Goal: Transaction & Acquisition: Subscribe to service/newsletter

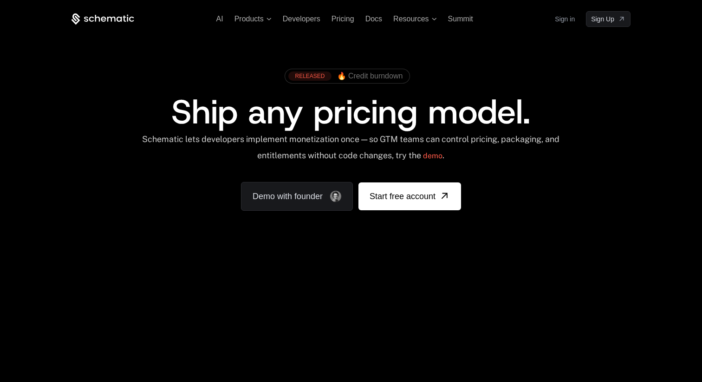
click at [562, 21] on link "Sign in" at bounding box center [564, 19] width 20 height 15
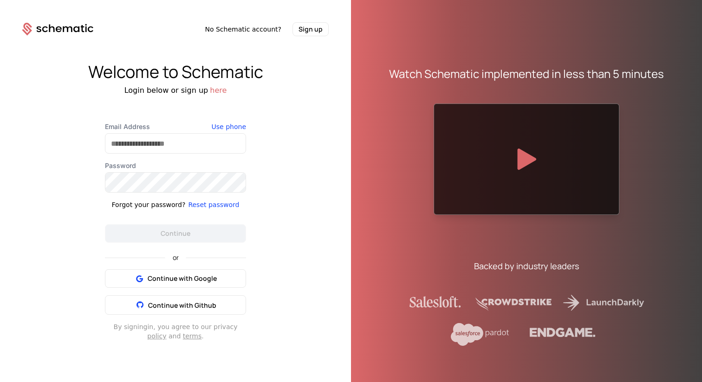
click at [317, 62] on div "Welcome to Schematic Login below or sign up here Email Address Use phone Passwo…" at bounding box center [175, 201] width 351 height 331
click at [209, 281] on span "Continue with Google" at bounding box center [182, 278] width 69 height 9
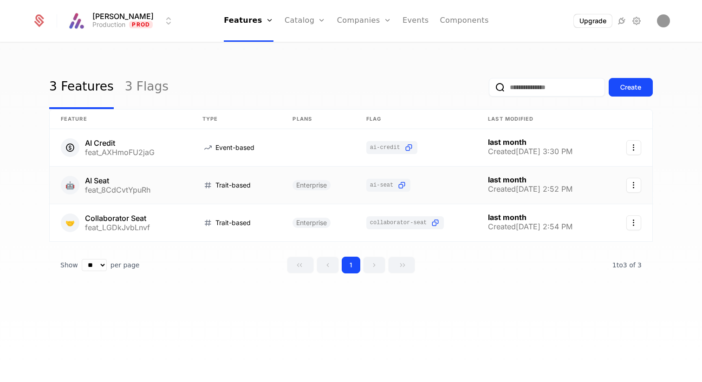
click at [266, 190] on link at bounding box center [236, 185] width 90 height 37
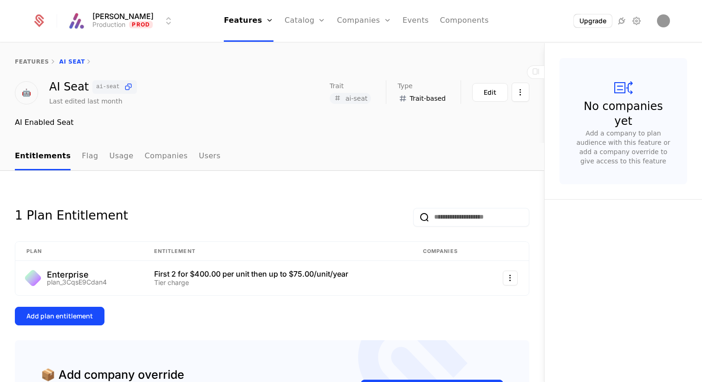
click at [275, 190] on div "1 Plan Entitlement Plan Entitlement Companies Enterprise plan_3CqsE9Cdan4 First…" at bounding box center [272, 335] width 544 height 328
click at [585, 21] on button "Upgrade" at bounding box center [592, 20] width 38 height 13
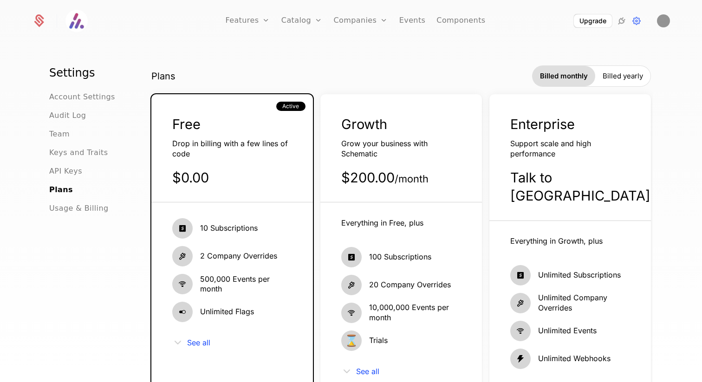
click at [375, 132] on span "Growth" at bounding box center [364, 124] width 46 height 16
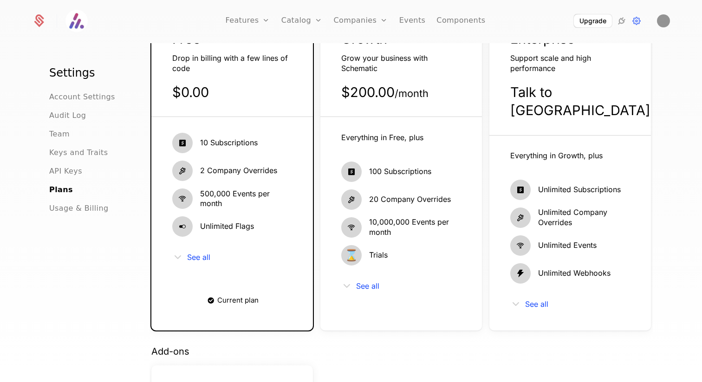
scroll to position [72, 0]
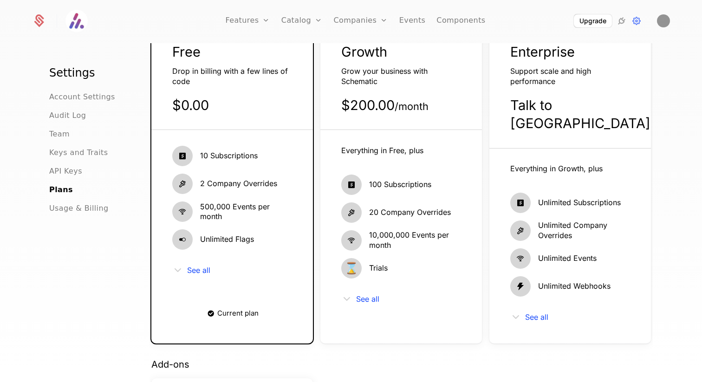
click at [412, 133] on div "Everything in Free, plus 100 Subscriptions 20 Company Overrides 10,000,000 Even…" at bounding box center [400, 226] width 161 height 192
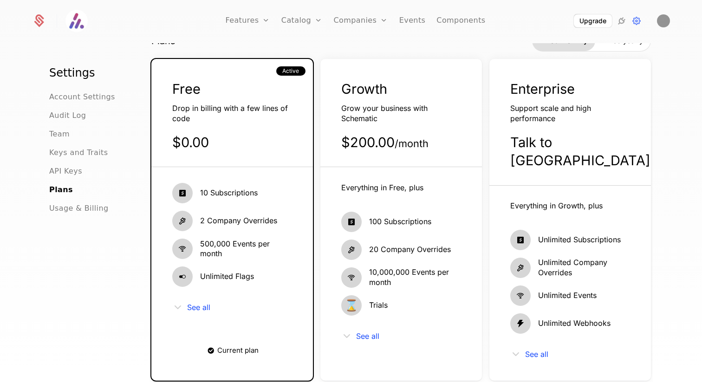
scroll to position [0, 0]
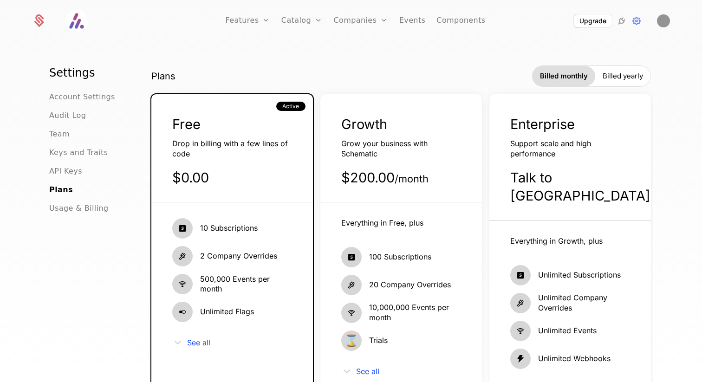
click at [385, 125] on span "Growth" at bounding box center [364, 124] width 46 height 16
click at [384, 127] on span "Growth" at bounding box center [364, 124] width 46 height 16
click at [377, 129] on span "Growth" at bounding box center [364, 124] width 46 height 16
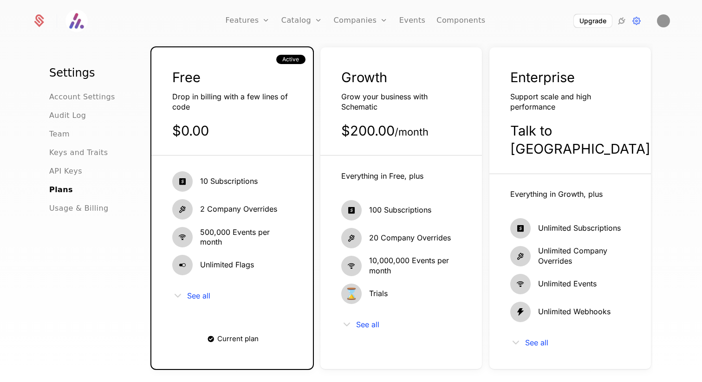
scroll to position [44, 0]
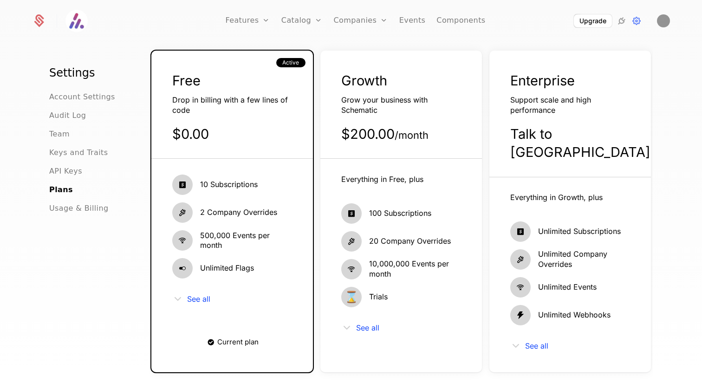
click at [79, 206] on span "Usage & Billing" at bounding box center [78, 208] width 59 height 11
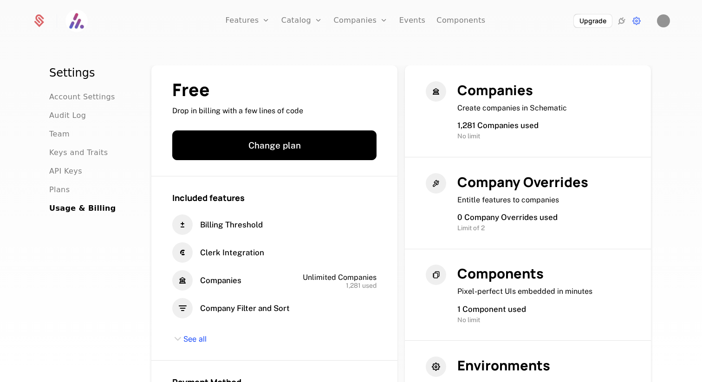
click at [300, 145] on button "Change plan" at bounding box center [274, 145] width 204 height 30
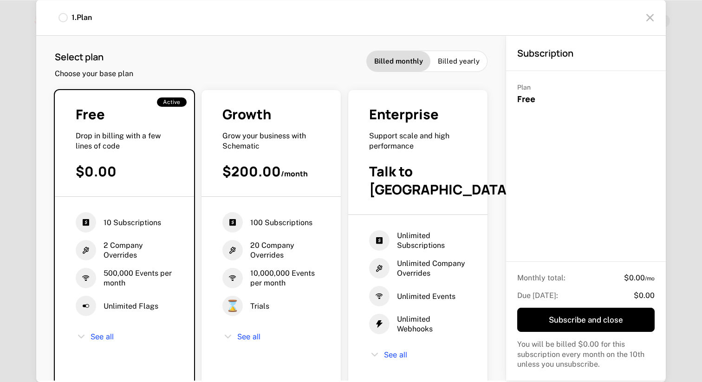
scroll to position [34, 0]
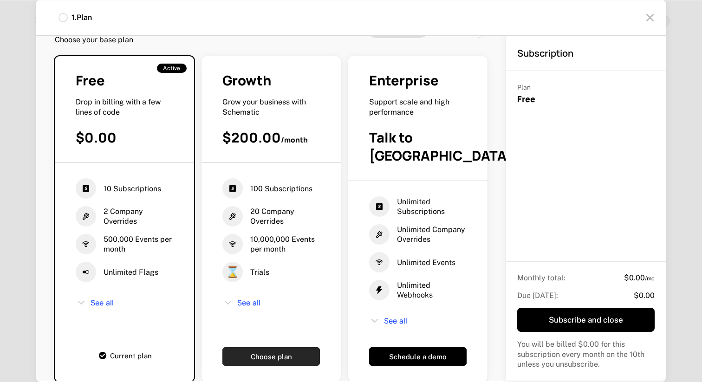
click at [277, 347] on button "Choose plan" at bounding box center [270, 356] width 97 height 19
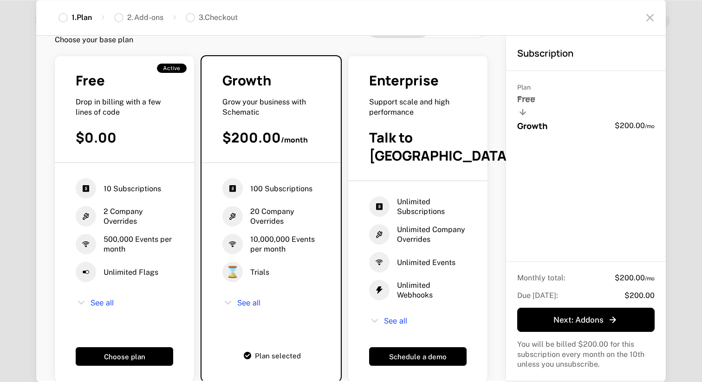
scroll to position [0, 0]
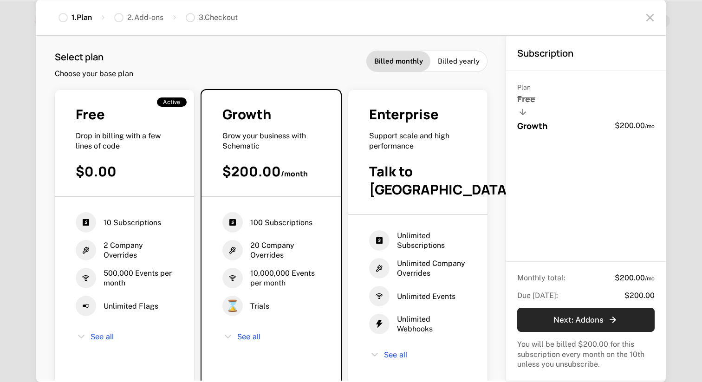
click at [565, 316] on div "Next : Addons" at bounding box center [585, 319] width 65 height 11
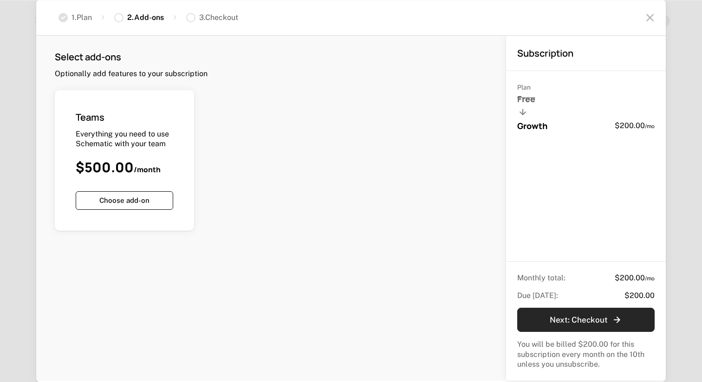
click at [586, 321] on div "Next : Checkout" at bounding box center [586, 319] width 88 height 11
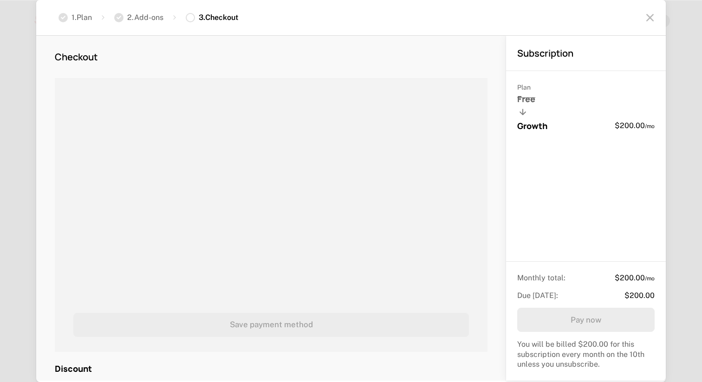
click at [651, 20] on icon at bounding box center [649, 17] width 15 height 15
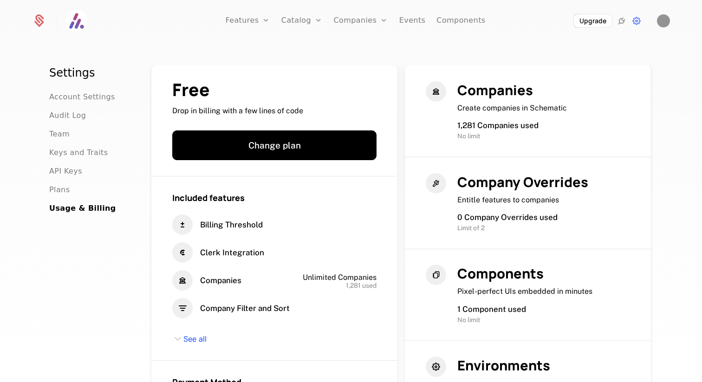
drag, startPoint x: 466, startPoint y: 130, endPoint x: 464, endPoint y: 109, distance: 20.9
click at [466, 129] on span "1,281 Companies used" at bounding box center [497, 125] width 81 height 9
drag, startPoint x: 457, startPoint y: 108, endPoint x: 606, endPoint y: 110, distance: 149.4
click at [606, 110] on div "Companies Create companies in Schematic 1,281 Companies used No limit" at bounding box center [527, 111] width 204 height 60
click at [498, 91] on span "Companies" at bounding box center [495, 90] width 76 height 19
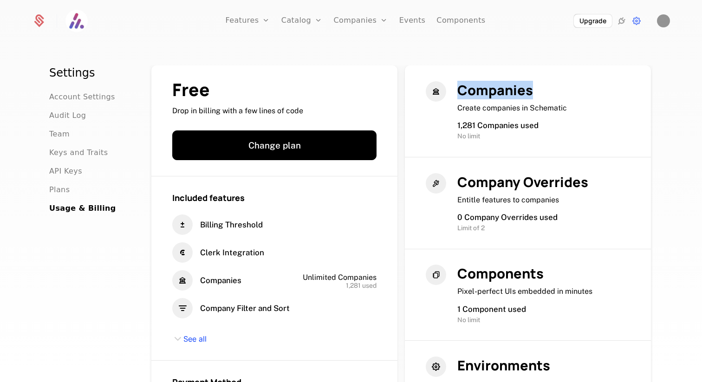
click at [498, 91] on span "Companies" at bounding box center [495, 90] width 76 height 19
drag, startPoint x: 490, startPoint y: 124, endPoint x: 591, endPoint y: 137, distance: 101.0
click at [591, 137] on div "Companies Create companies in Schematic 1,281 Companies used No limit" at bounding box center [527, 111] width 204 height 60
click at [591, 137] on div "No limit" at bounding box center [543, 136] width 173 height 10
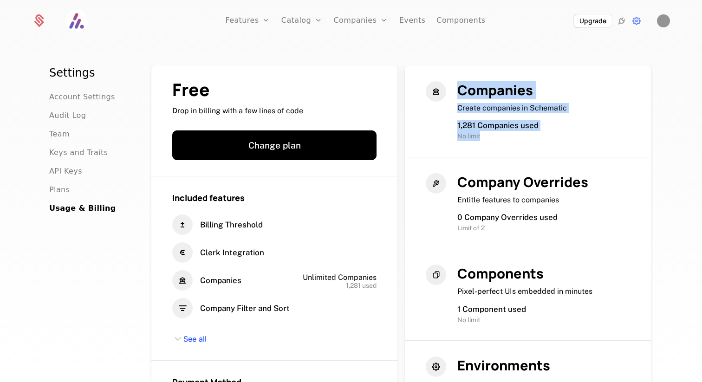
drag, startPoint x: 461, startPoint y: 90, endPoint x: 572, endPoint y: 141, distance: 121.3
click at [571, 141] on div "Companies Create companies in Schematic 1,281 Companies used No limit" at bounding box center [543, 111] width 173 height 60
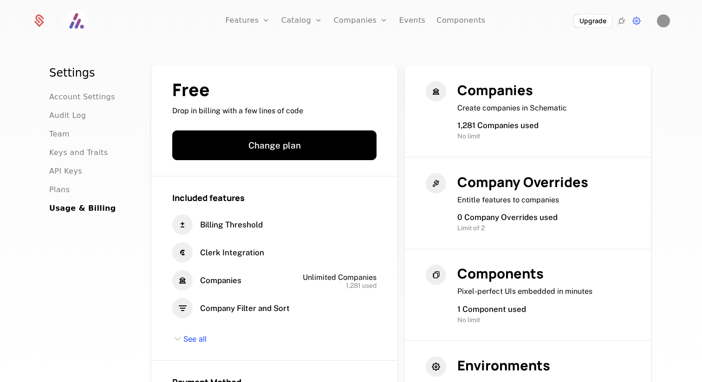
click at [572, 140] on div "No limit" at bounding box center [543, 136] width 173 height 10
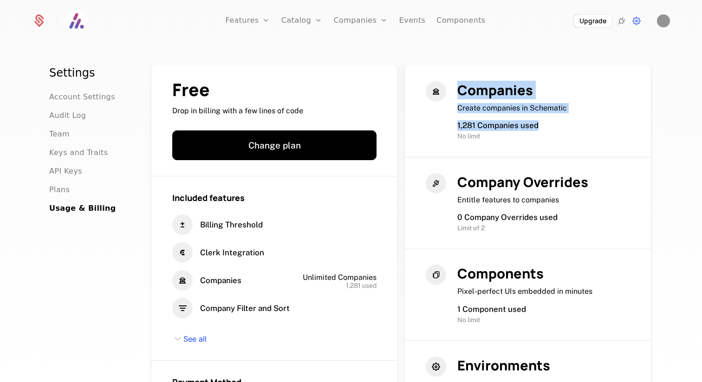
drag, startPoint x: 505, startPoint y: 105, endPoint x: 590, endPoint y: 129, distance: 87.8
click at [590, 129] on div "Companies Create companies in Schematic 1,281 Companies used No limit" at bounding box center [543, 111] width 173 height 60
click at [590, 129] on div "1,281 Companies used" at bounding box center [543, 125] width 173 height 11
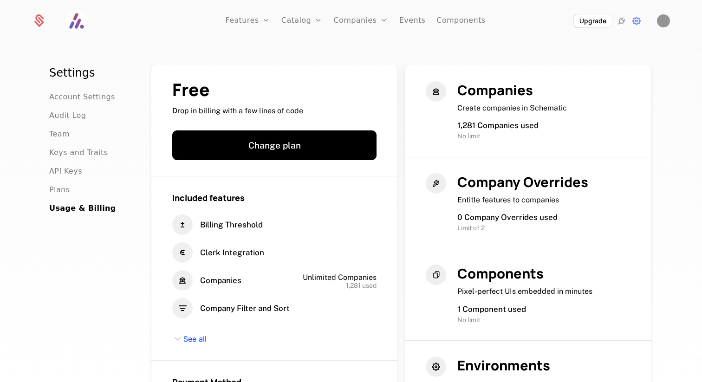
click at [590, 129] on div "1,281 Companies used" at bounding box center [543, 125] width 173 height 11
